Goal: Information Seeking & Learning: Learn about a topic

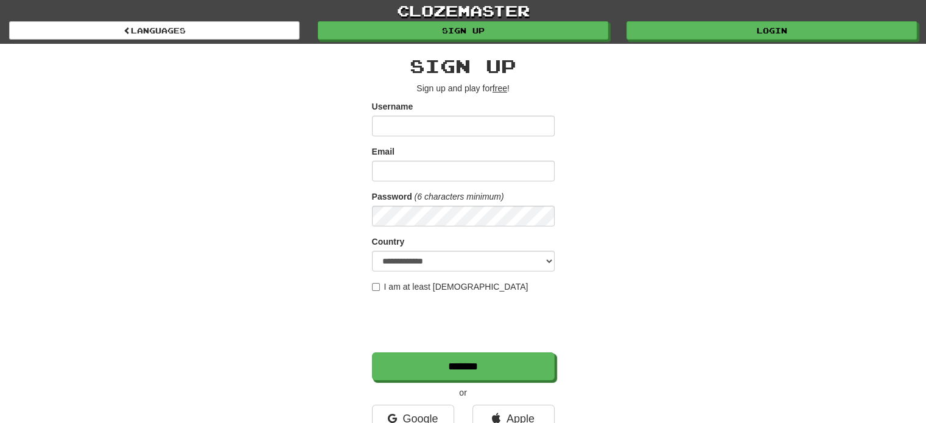
click at [460, 131] on input "Username" at bounding box center [463, 126] width 183 height 21
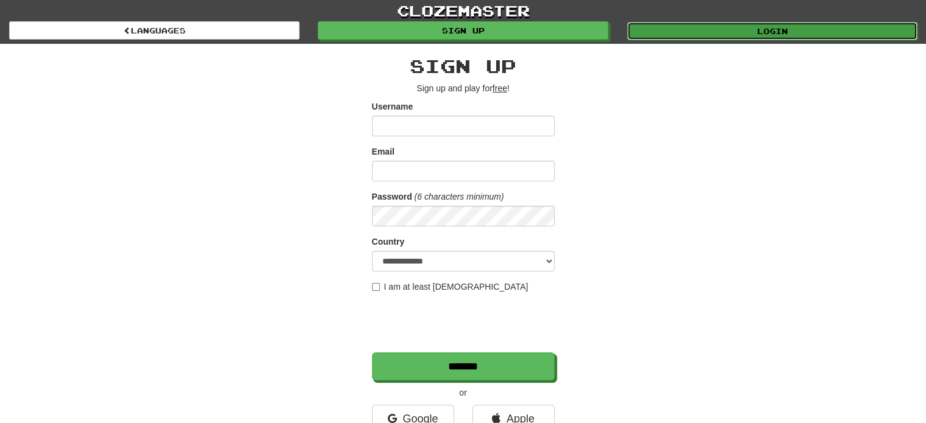
click at [673, 33] on link "Login" at bounding box center [772, 31] width 291 height 18
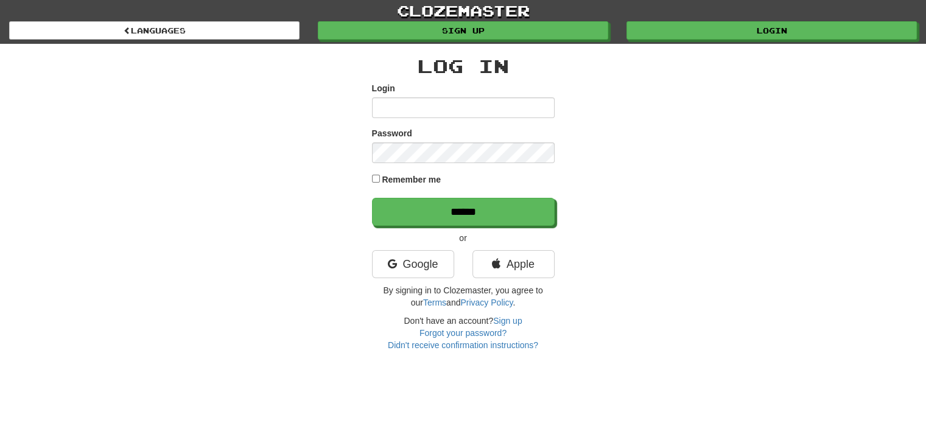
click at [435, 114] on input "Login" at bounding box center [463, 107] width 183 height 21
type input "**********"
click at [372, 198] on input "******" at bounding box center [463, 212] width 183 height 28
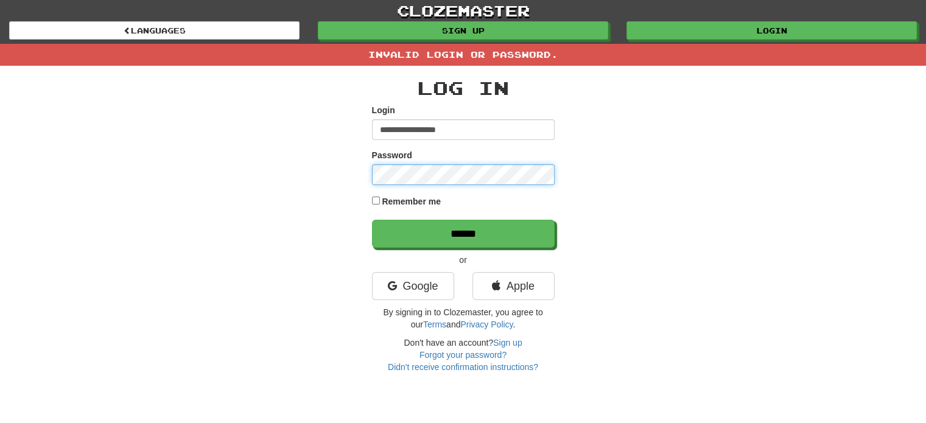
click at [372, 220] on input "******" at bounding box center [463, 234] width 183 height 28
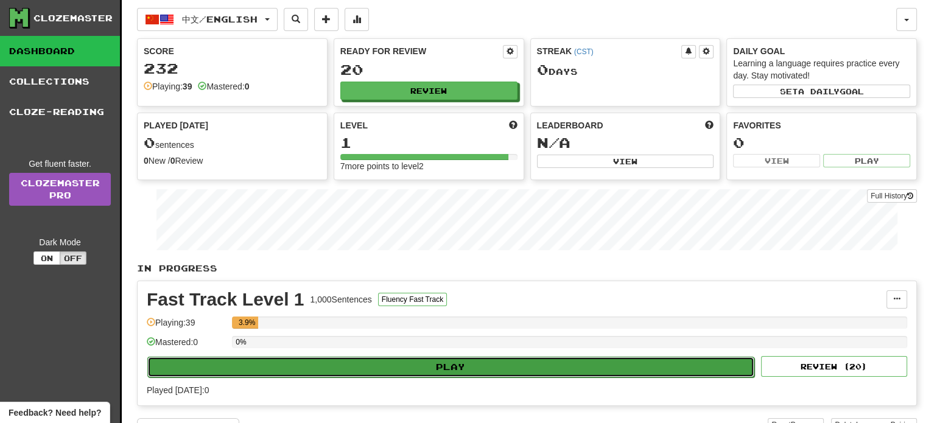
click at [487, 367] on button "Play" at bounding box center [450, 367] width 607 height 21
select select "**"
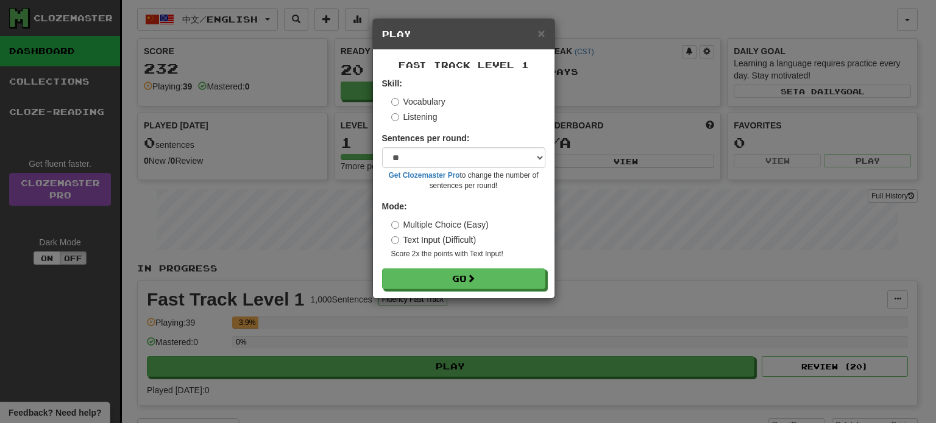
click at [418, 115] on label "Listening" at bounding box center [414, 117] width 46 height 12
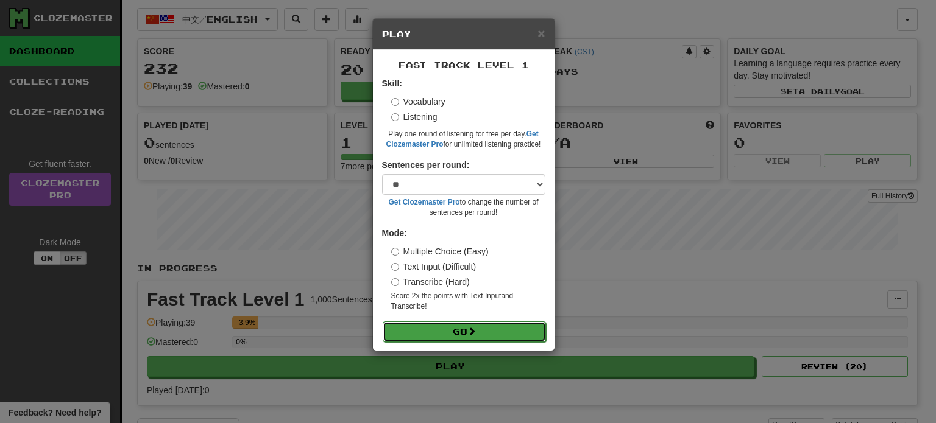
click at [434, 332] on button "Go" at bounding box center [463, 332] width 163 height 21
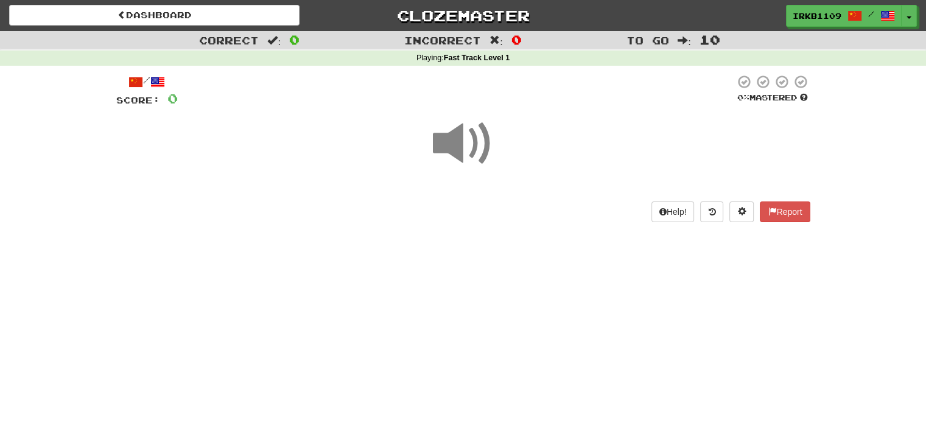
scroll to position [17, 0]
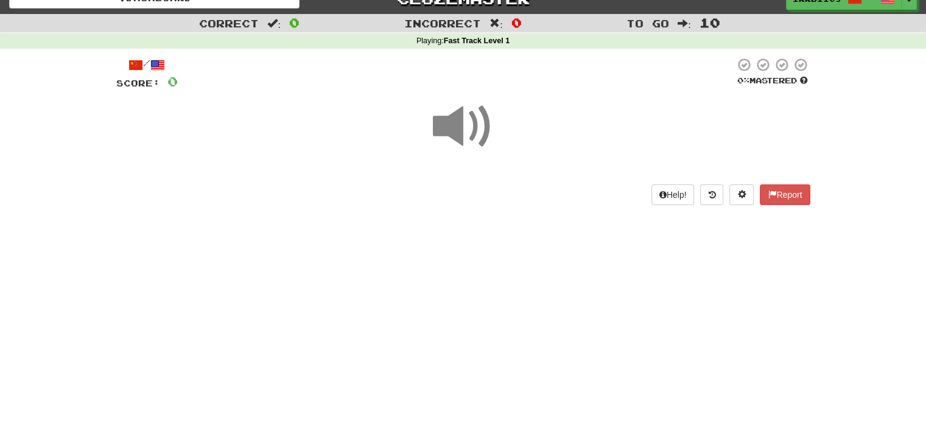
click at [472, 132] on span at bounding box center [463, 126] width 61 height 61
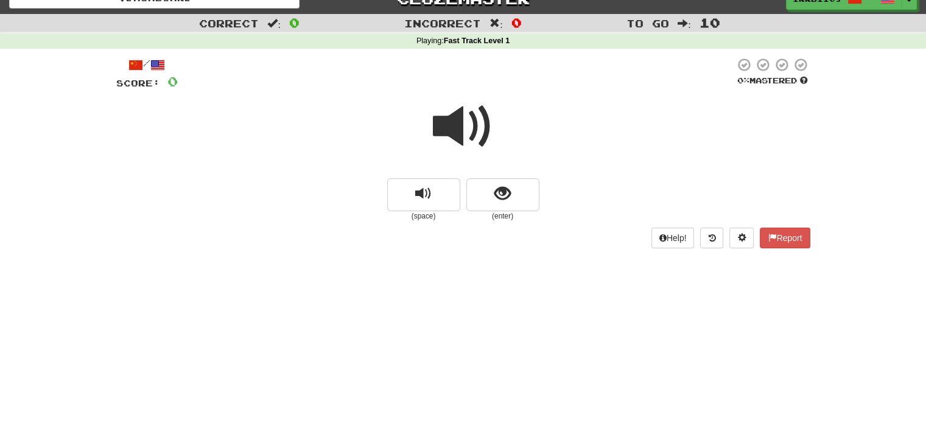
click at [478, 129] on span at bounding box center [463, 126] width 61 height 61
click at [461, 149] on span at bounding box center [463, 126] width 61 height 61
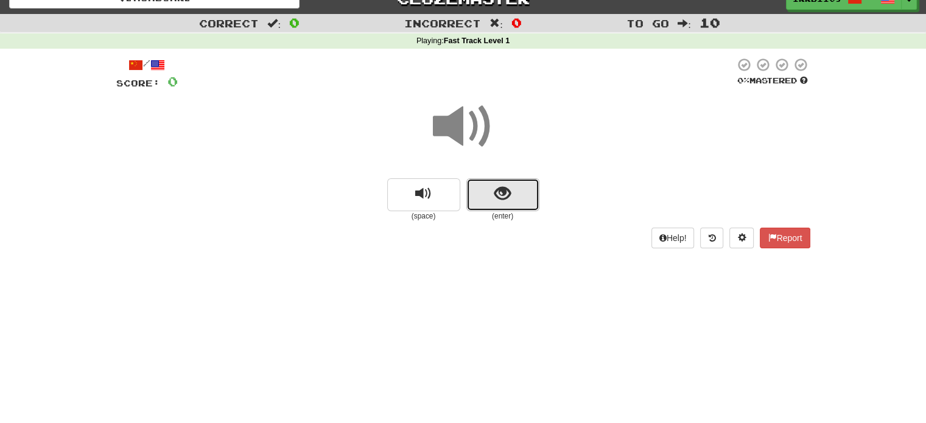
click at [500, 196] on span "show sentence" at bounding box center [503, 194] width 16 height 16
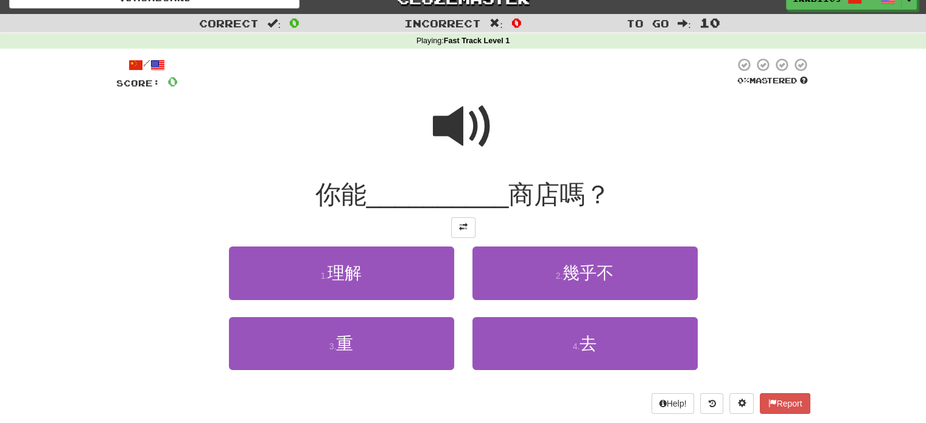
click at [475, 88] on div at bounding box center [456, 73] width 557 height 33
click at [446, 129] on span at bounding box center [463, 126] width 61 height 61
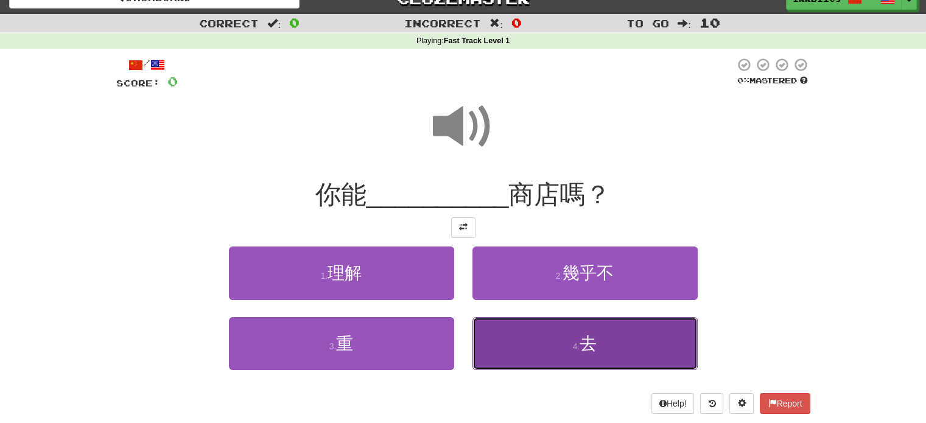
click at [524, 336] on button "4 . 去" at bounding box center [585, 343] width 225 height 53
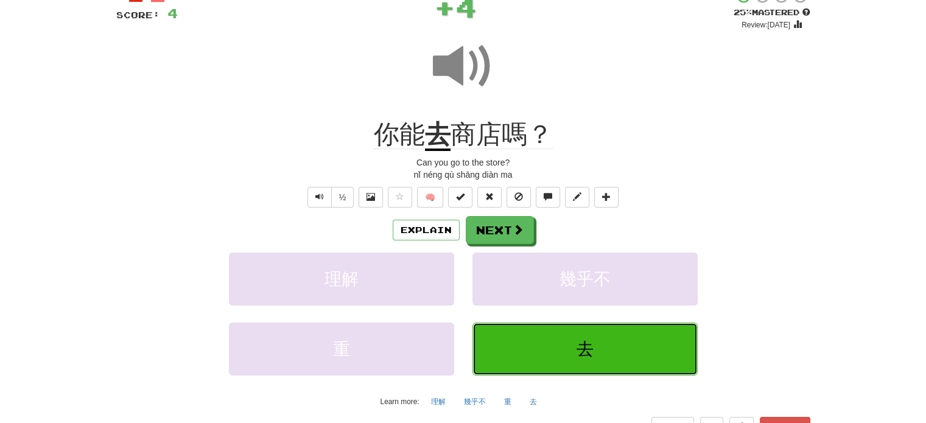
scroll to position [85, 0]
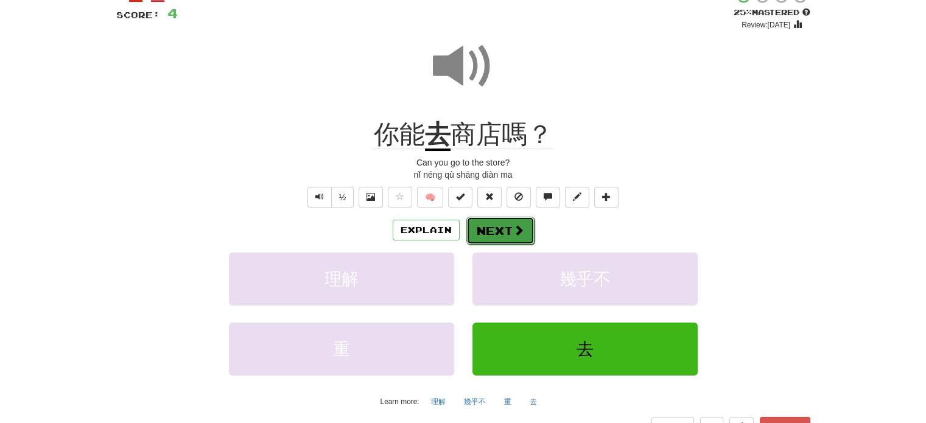
click at [507, 231] on button "Next" at bounding box center [501, 231] width 68 height 28
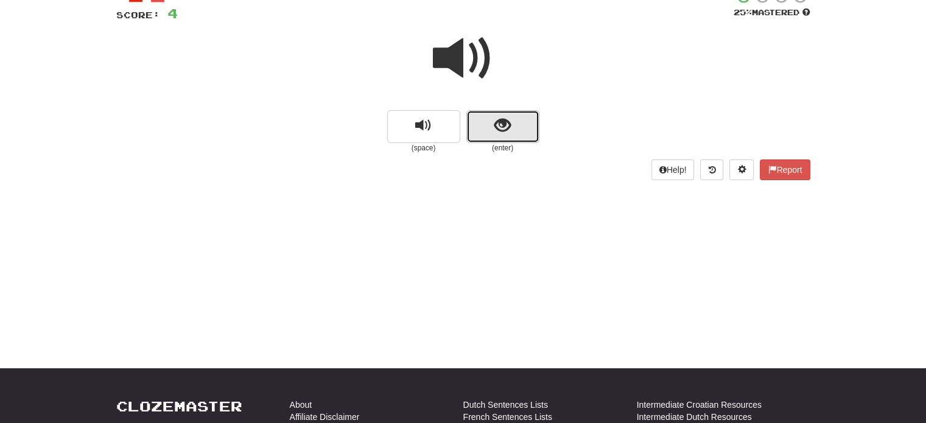
click at [507, 132] on span "show sentence" at bounding box center [503, 126] width 16 height 16
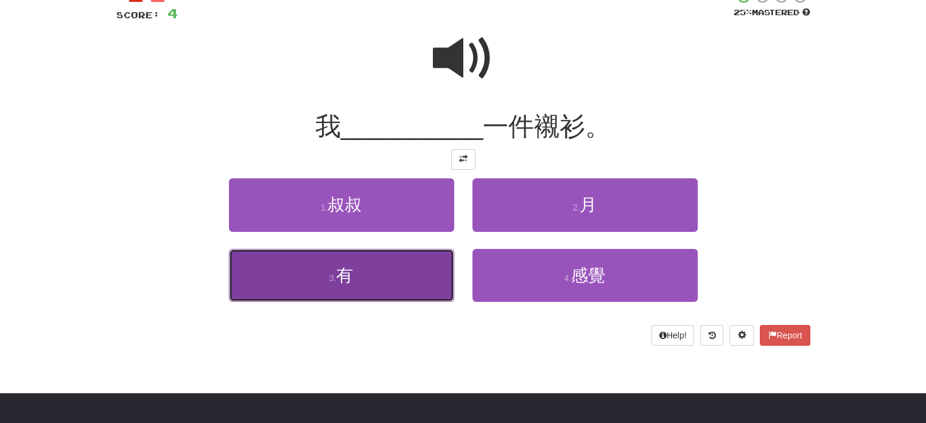
click at [421, 275] on button "3 . 有" at bounding box center [341, 275] width 225 height 53
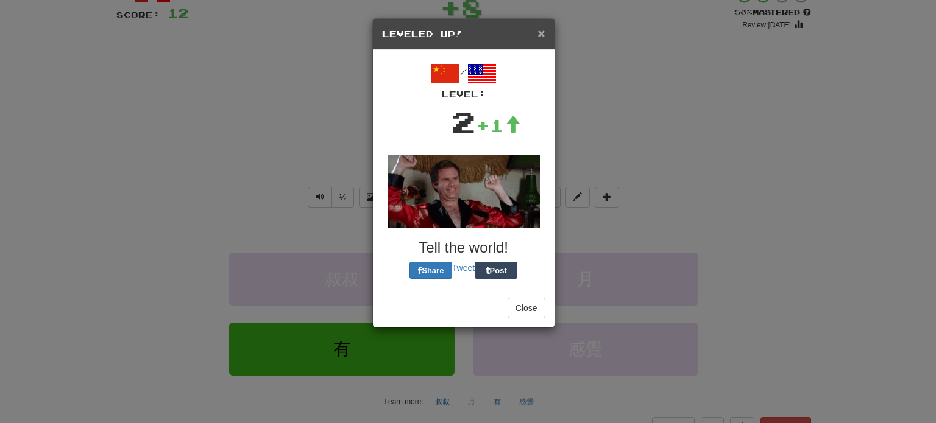
click at [541, 37] on span "×" at bounding box center [540, 33] width 7 height 14
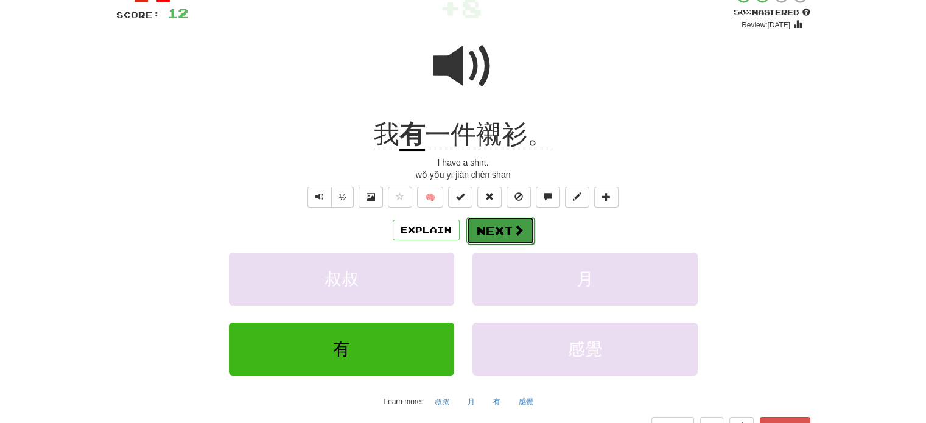
click at [484, 228] on button "Next" at bounding box center [501, 231] width 68 height 28
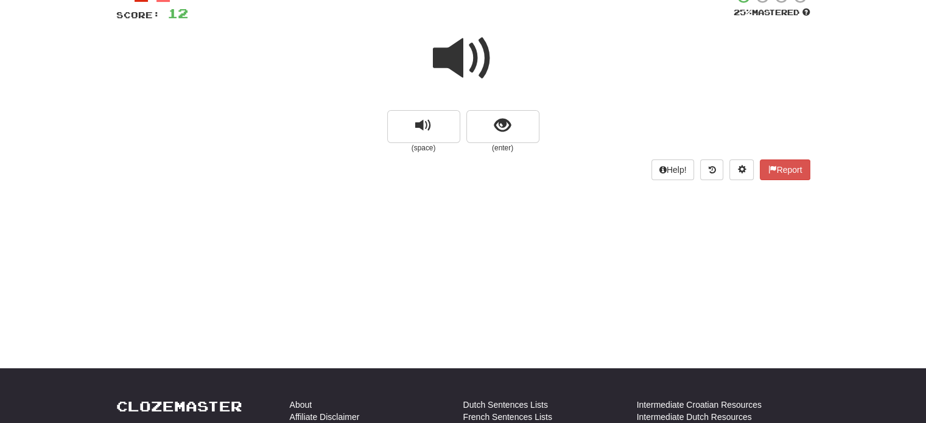
click at [464, 55] on span at bounding box center [463, 58] width 61 height 61
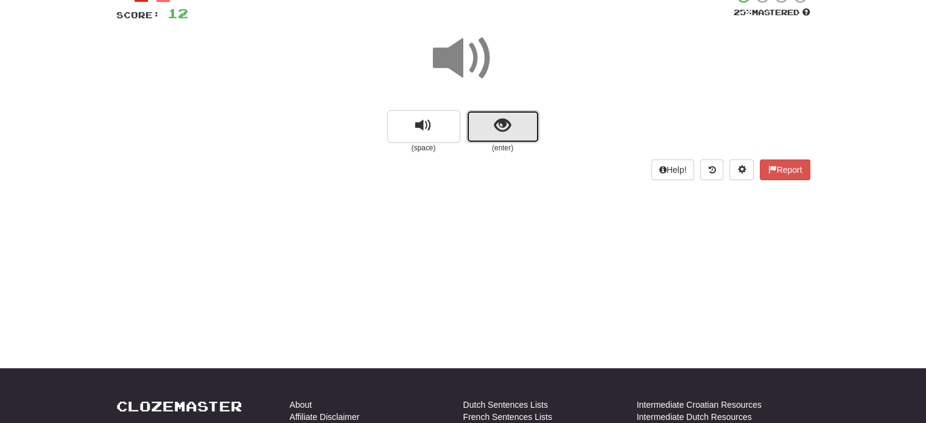
click at [484, 124] on button "show sentence" at bounding box center [503, 126] width 73 height 33
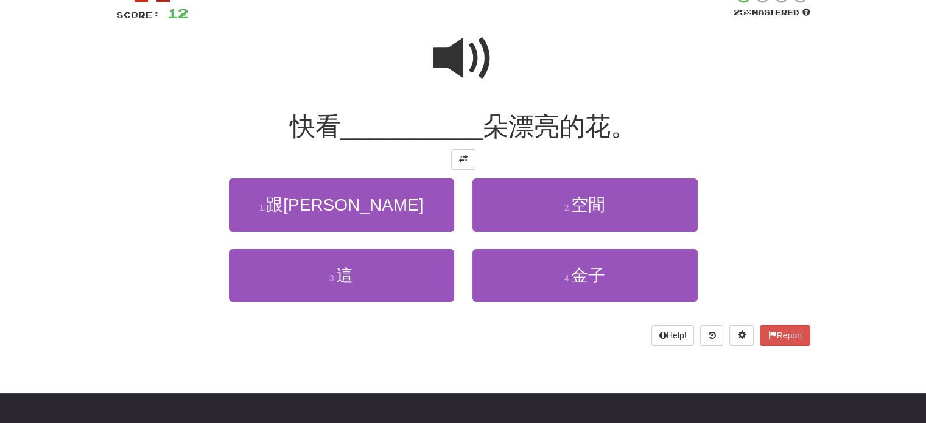
click at [480, 71] on span at bounding box center [463, 58] width 61 height 61
click at [475, 50] on span at bounding box center [463, 58] width 61 height 61
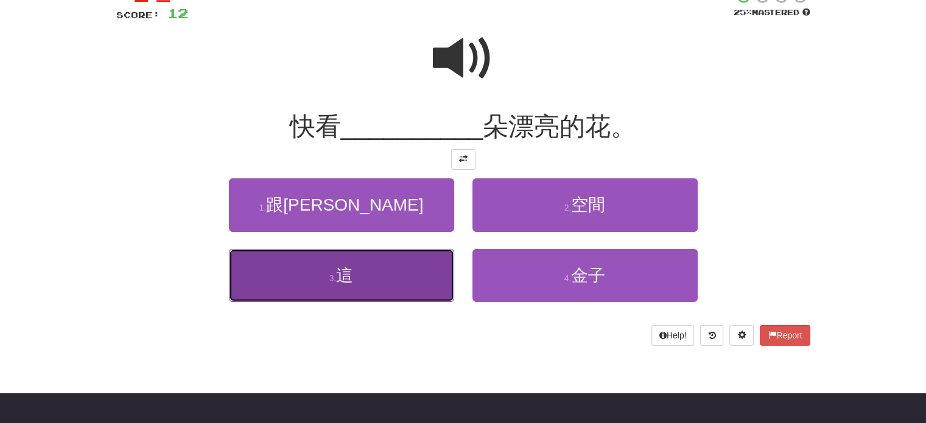
click at [417, 266] on button "3 . 這" at bounding box center [341, 275] width 225 height 53
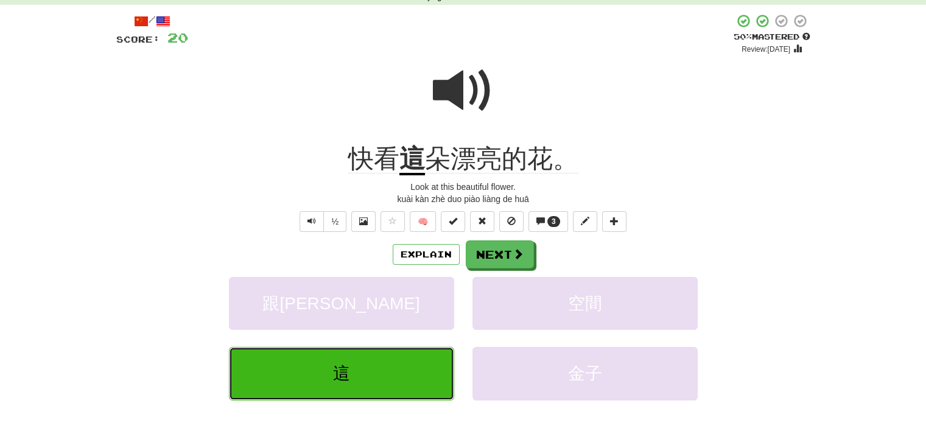
scroll to position [62, 0]
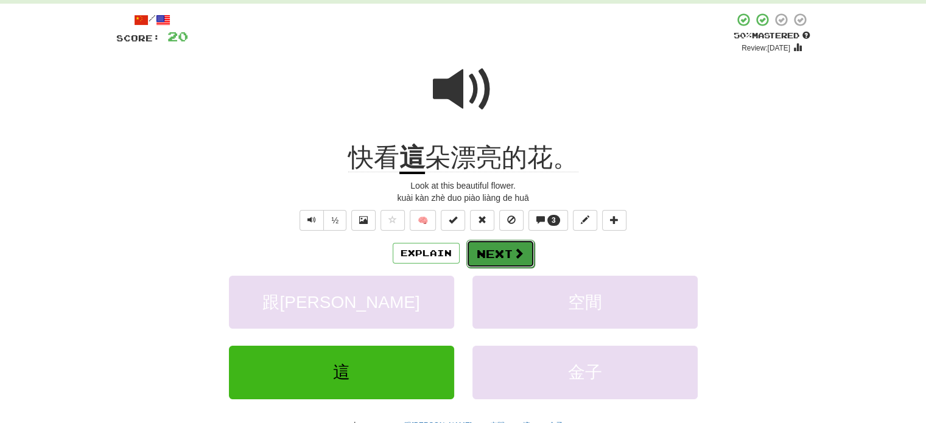
click at [516, 261] on button "Next" at bounding box center [501, 254] width 68 height 28
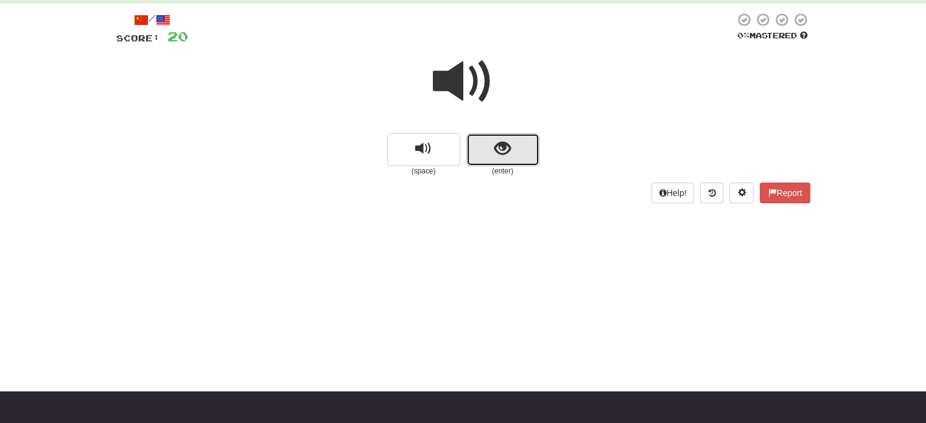
click at [488, 163] on button "show sentence" at bounding box center [503, 149] width 73 height 33
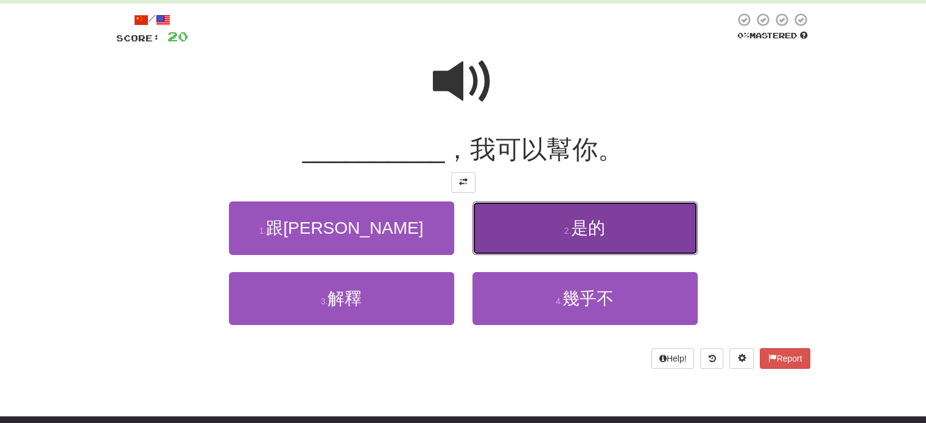
click at [537, 253] on button "2 . 是的" at bounding box center [585, 228] width 225 height 53
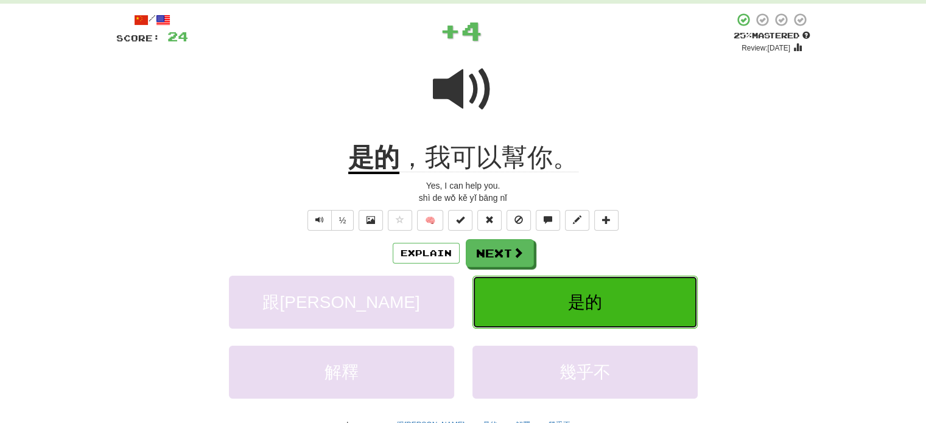
click at [531, 306] on button "是的" at bounding box center [585, 302] width 225 height 53
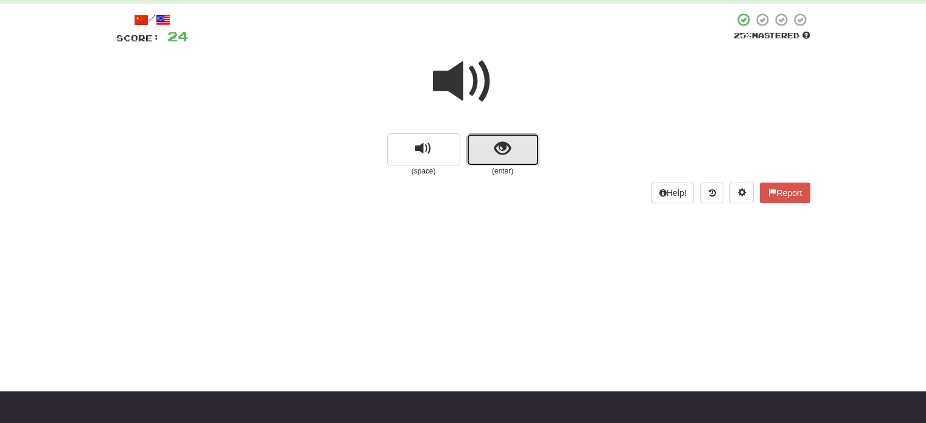
click at [507, 160] on button "show sentence" at bounding box center [503, 149] width 73 height 33
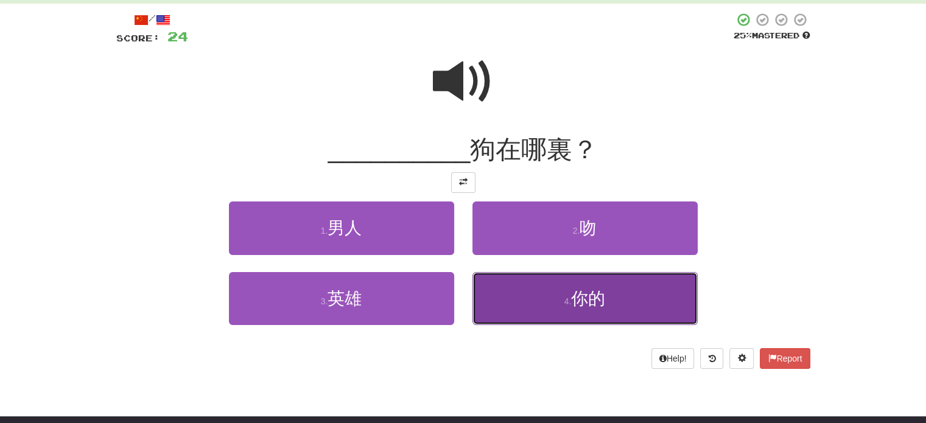
click at [526, 301] on button "4 . 你的" at bounding box center [585, 298] width 225 height 53
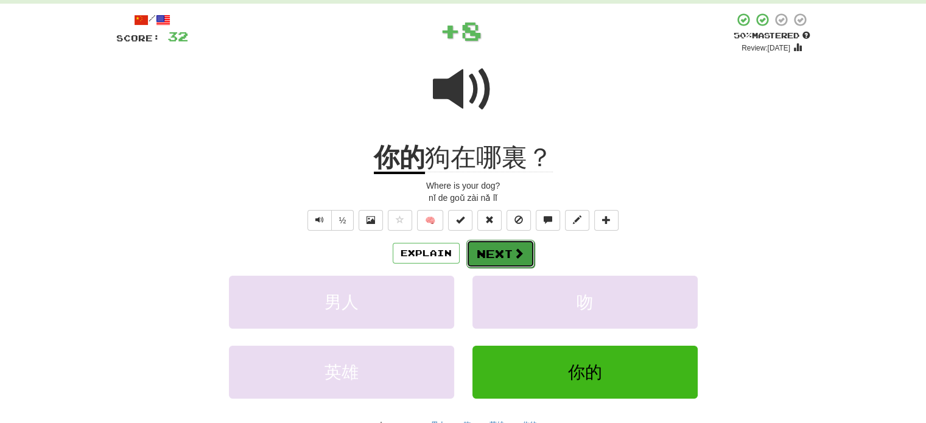
click at [496, 247] on button "Next" at bounding box center [501, 254] width 68 height 28
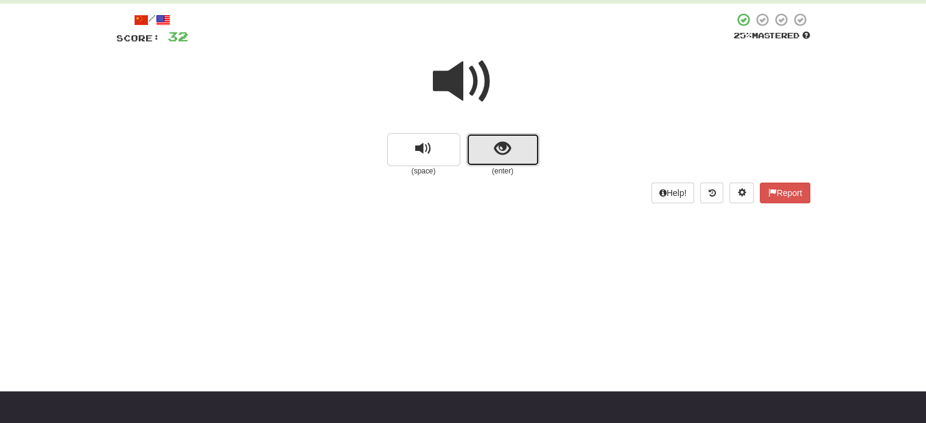
click at [509, 153] on span "show sentence" at bounding box center [503, 149] width 16 height 16
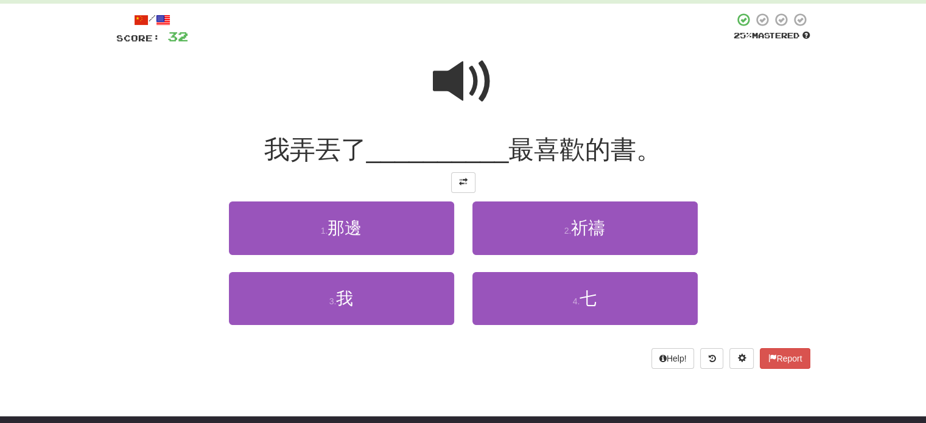
click at [456, 80] on span at bounding box center [463, 81] width 61 height 61
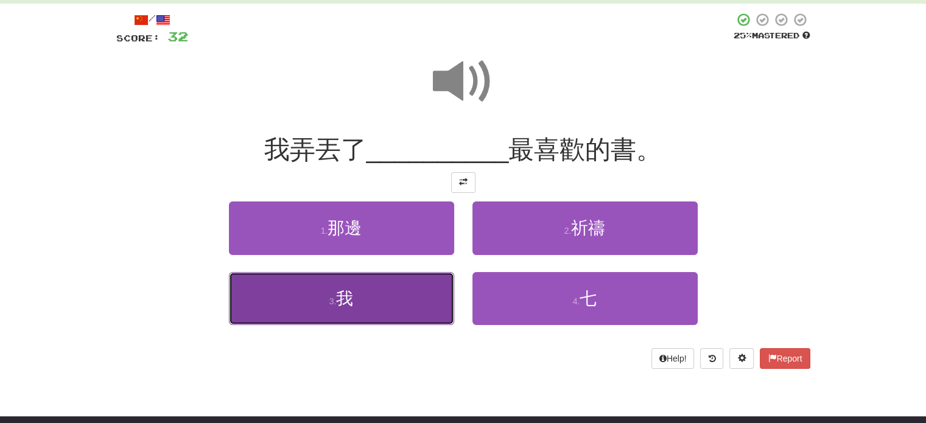
click at [428, 300] on button "3 . 我" at bounding box center [341, 298] width 225 height 53
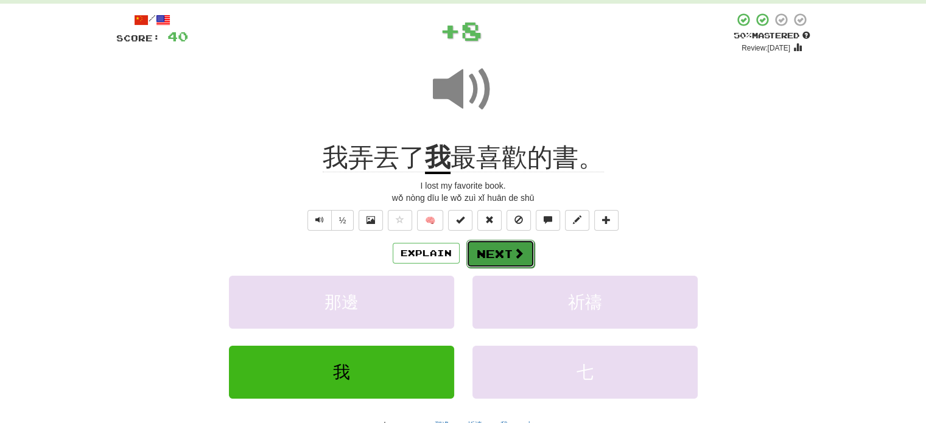
click at [516, 263] on button "Next" at bounding box center [501, 254] width 68 height 28
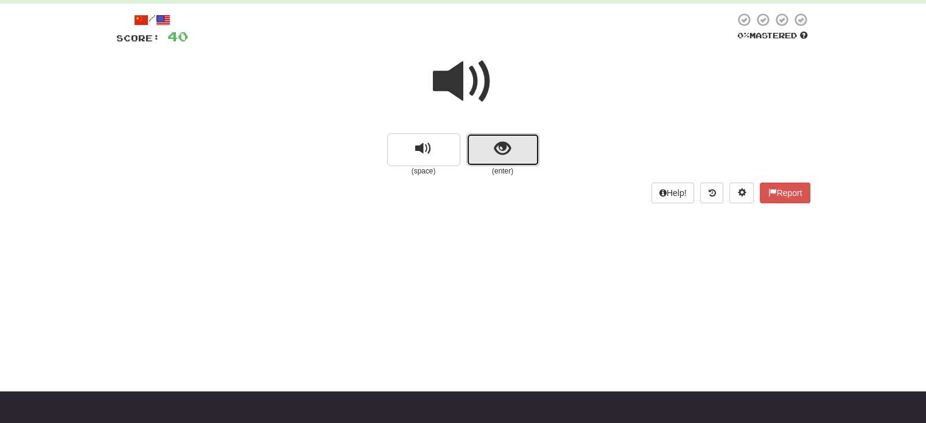
click at [492, 139] on button "show sentence" at bounding box center [503, 149] width 73 height 33
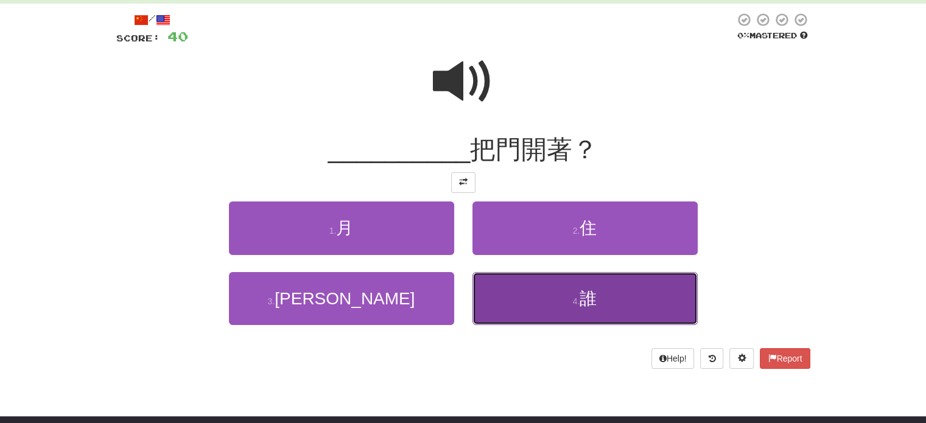
click at [524, 303] on button "4 . 誰" at bounding box center [585, 298] width 225 height 53
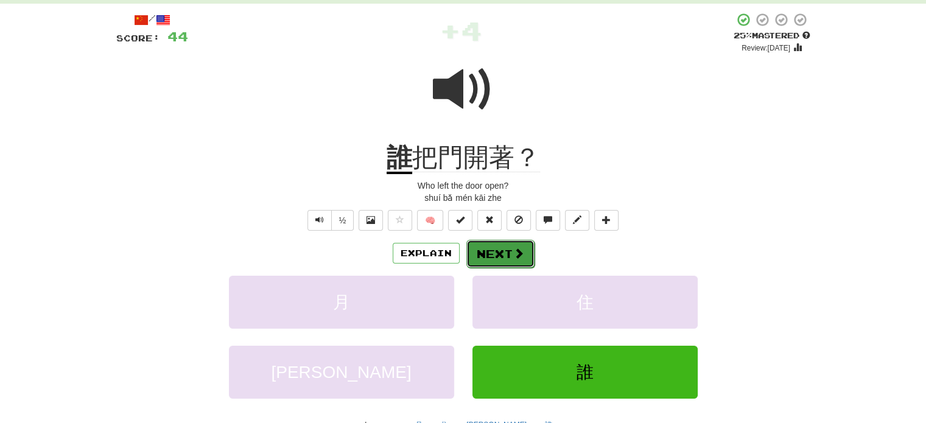
click at [503, 248] on button "Next" at bounding box center [501, 254] width 68 height 28
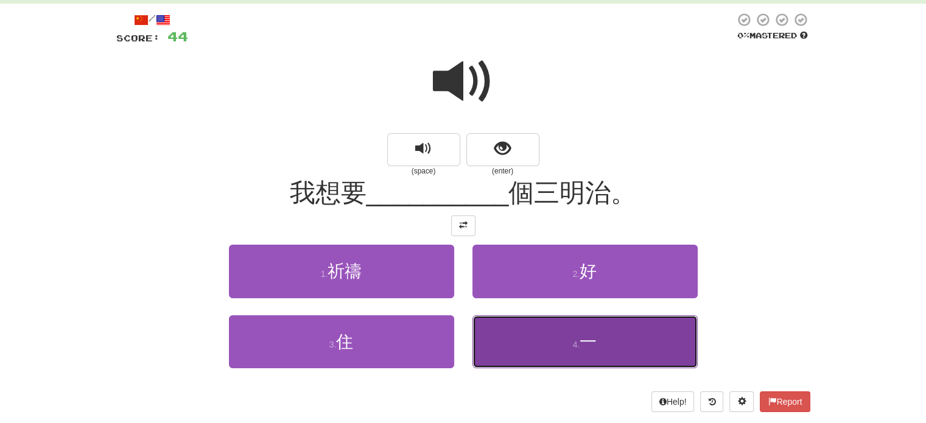
click at [560, 348] on button "4 . 一" at bounding box center [585, 341] width 225 height 53
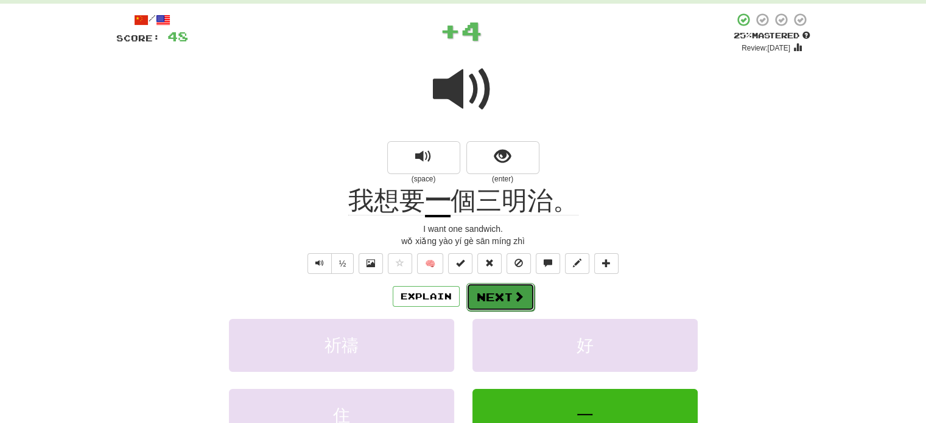
click at [527, 309] on button "Next" at bounding box center [501, 297] width 68 height 28
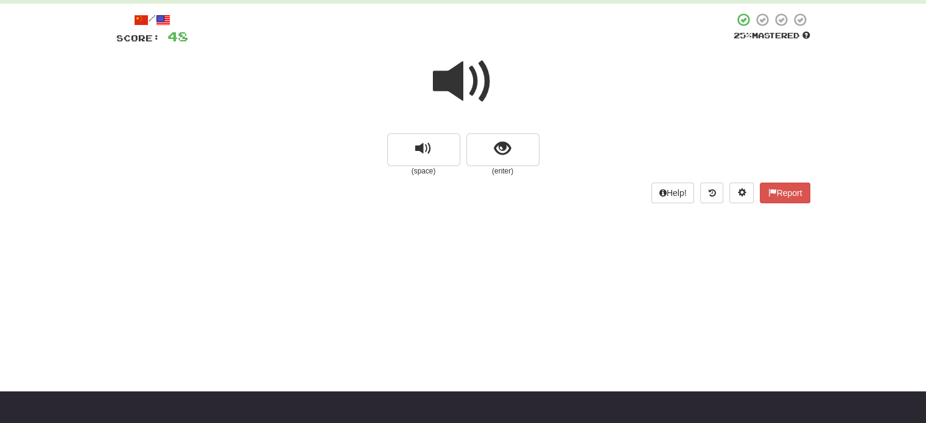
click at [485, 79] on span at bounding box center [463, 81] width 61 height 61
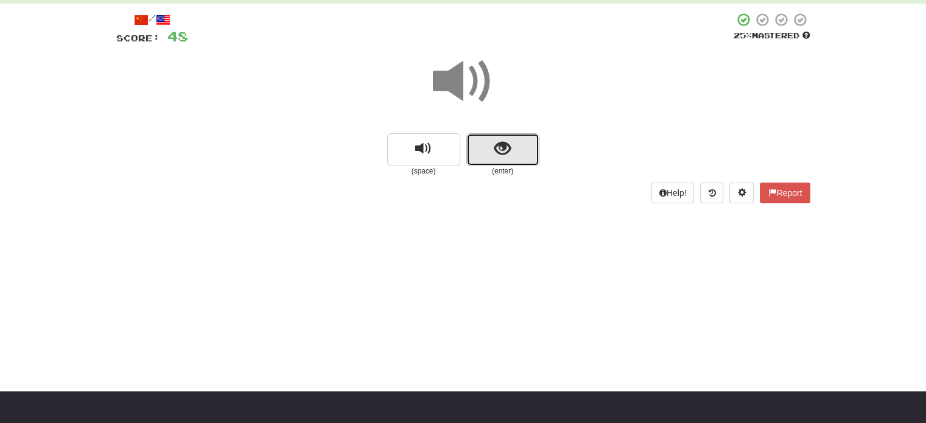
click at [480, 160] on button "show sentence" at bounding box center [503, 149] width 73 height 33
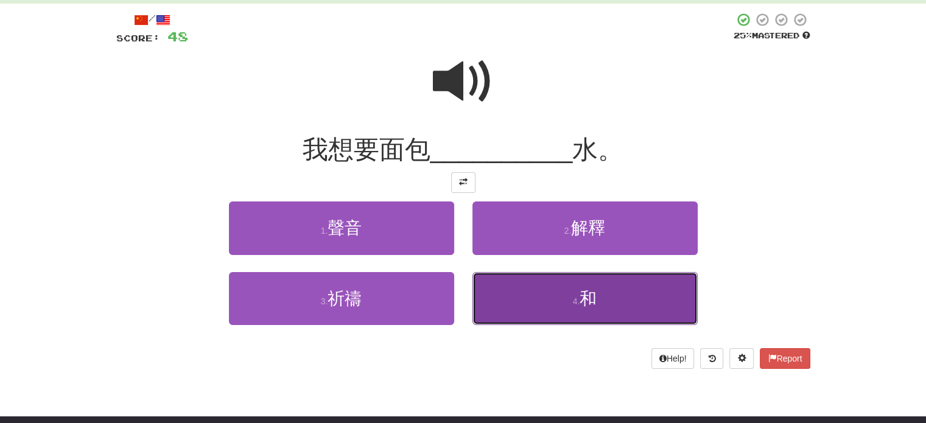
click at [496, 292] on button "4 . 和" at bounding box center [585, 298] width 225 height 53
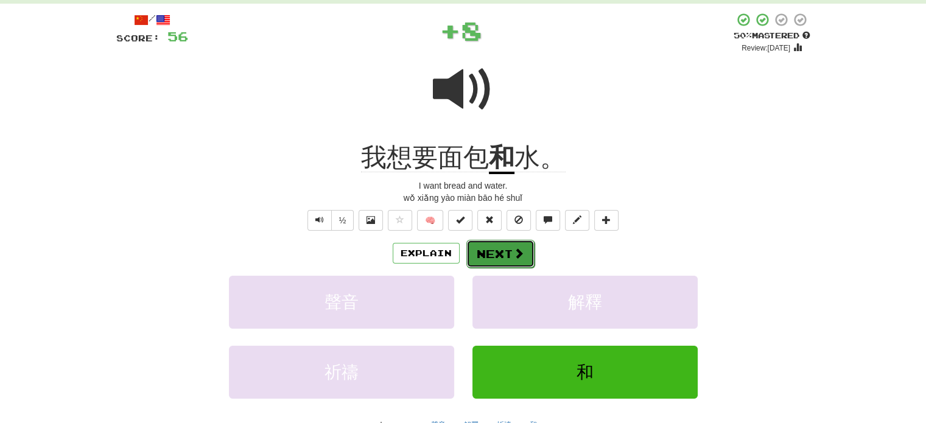
click at [511, 241] on button "Next" at bounding box center [501, 254] width 68 height 28
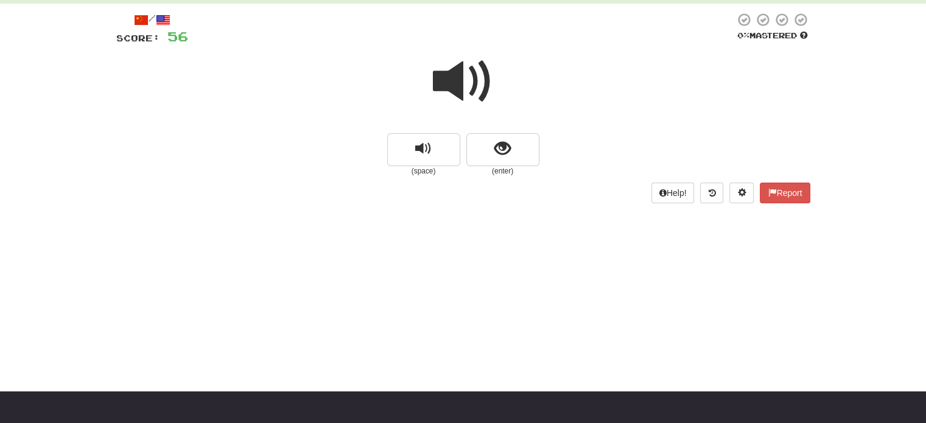
click at [448, 75] on span at bounding box center [463, 81] width 61 height 61
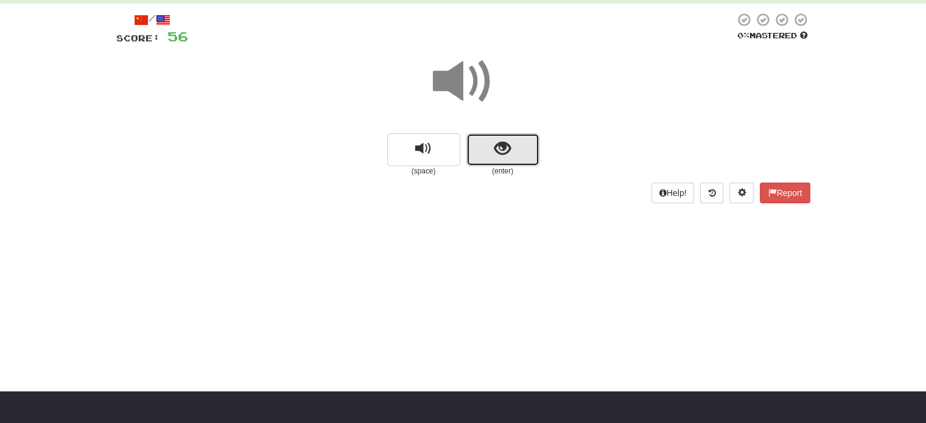
click at [515, 155] on button "show sentence" at bounding box center [503, 149] width 73 height 33
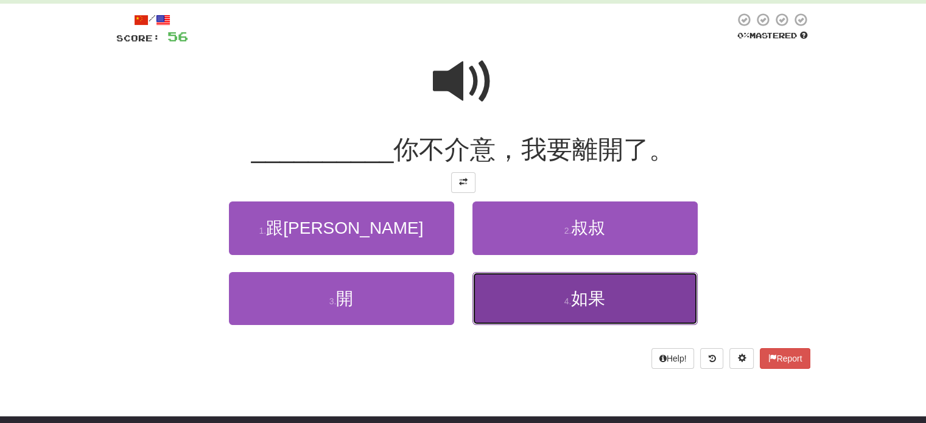
click at [543, 300] on button "4 . 如果" at bounding box center [585, 298] width 225 height 53
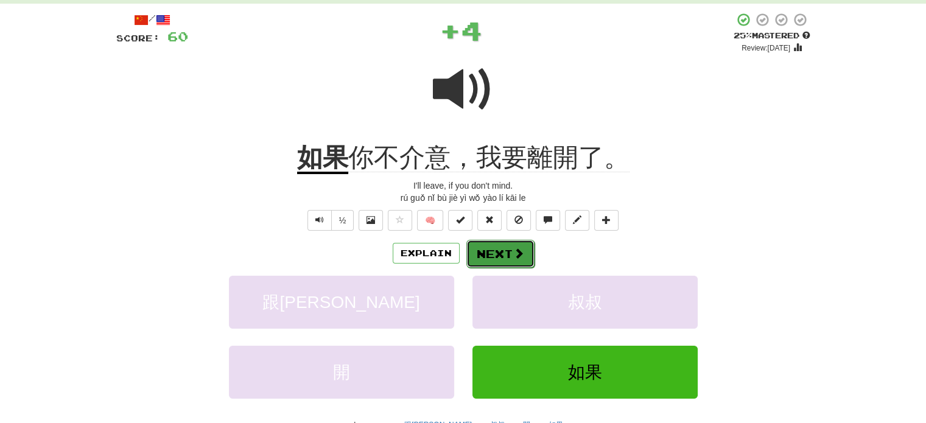
click at [513, 250] on span at bounding box center [518, 253] width 11 height 11
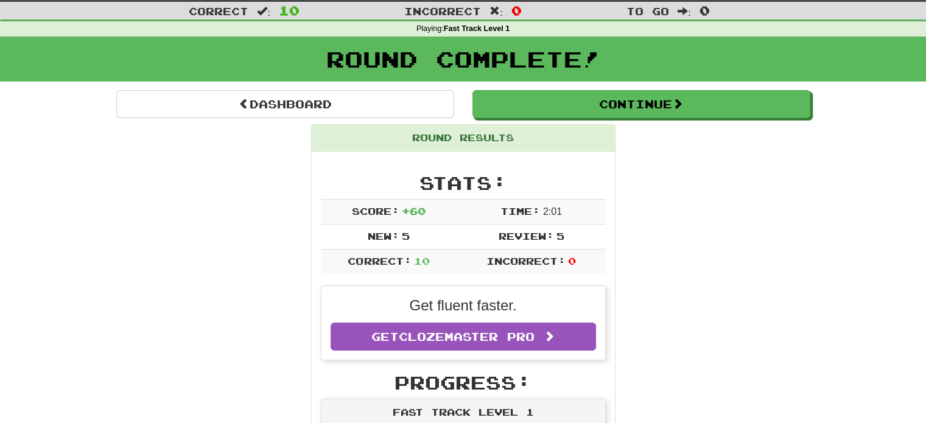
scroll to position [0, 0]
